Goal: Check status: Check status

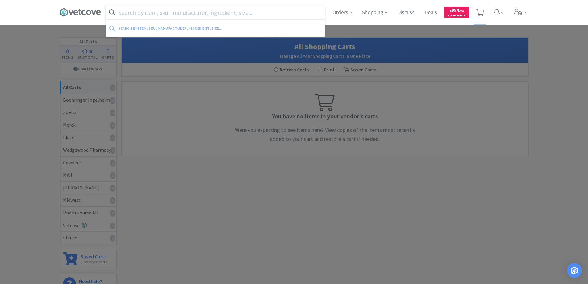
click at [132, 13] on input "text" at bounding box center [215, 12] width 219 height 14
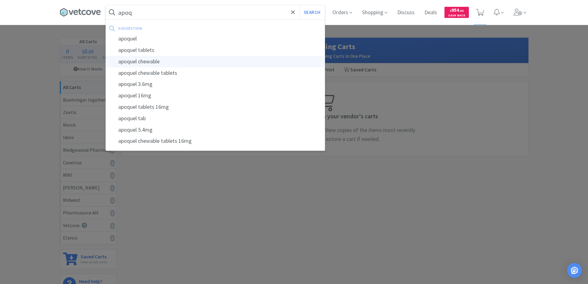
click at [141, 61] on div "apoquel chewable" at bounding box center [215, 61] width 219 height 11
type input "apoquel chewable"
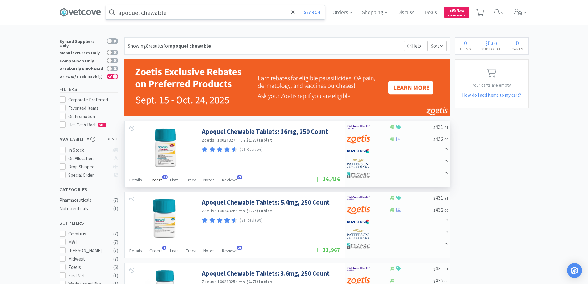
click at [164, 176] on span "13" at bounding box center [165, 177] width 6 height 4
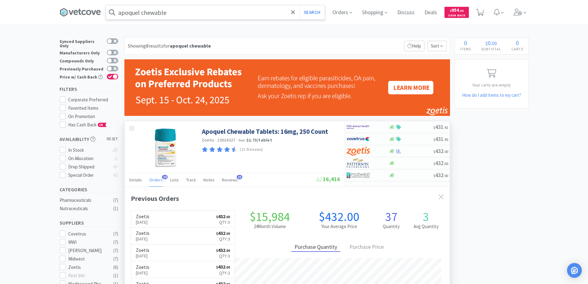
scroll to position [166, 325]
click at [294, 11] on icon at bounding box center [293, 12] width 4 height 4
click at [343, 11] on span "Orders" at bounding box center [342, 12] width 25 height 25
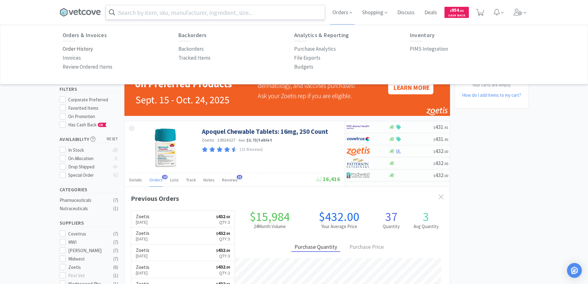
click at [89, 48] on p "Order History" at bounding box center [78, 49] width 30 height 8
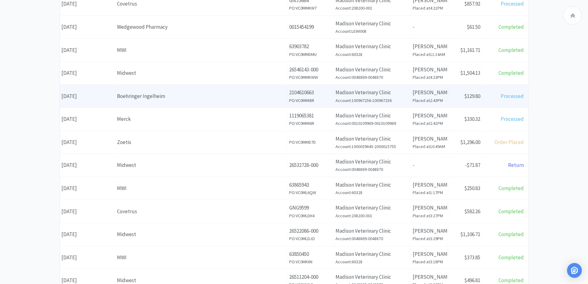
scroll to position [124, 0]
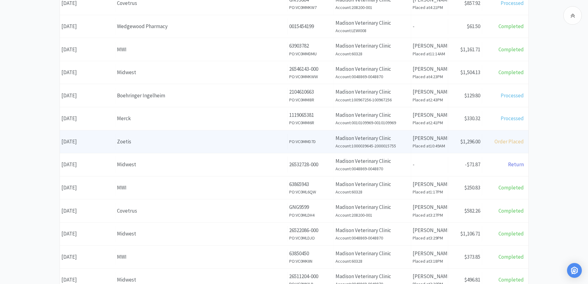
click at [155, 140] on div "Zoetis" at bounding box center [201, 141] width 169 height 8
